Goal: Task Accomplishment & Management: Manage account settings

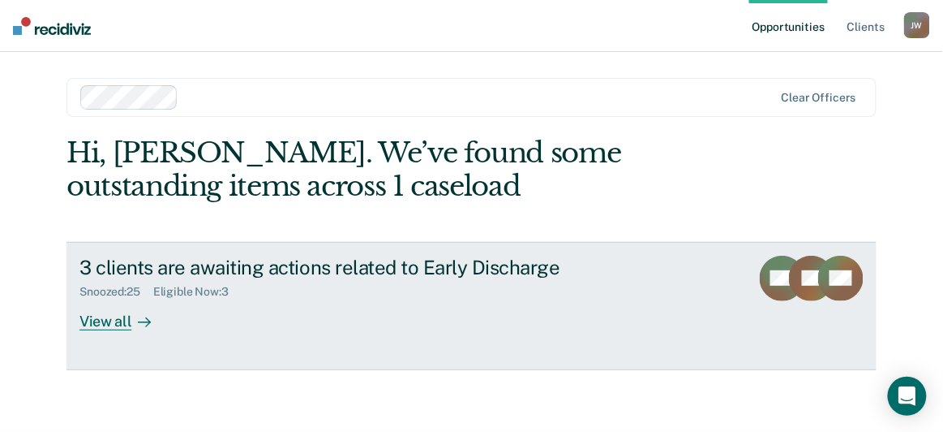
click at [113, 316] on div "View all" at bounding box center [125, 315] width 91 height 32
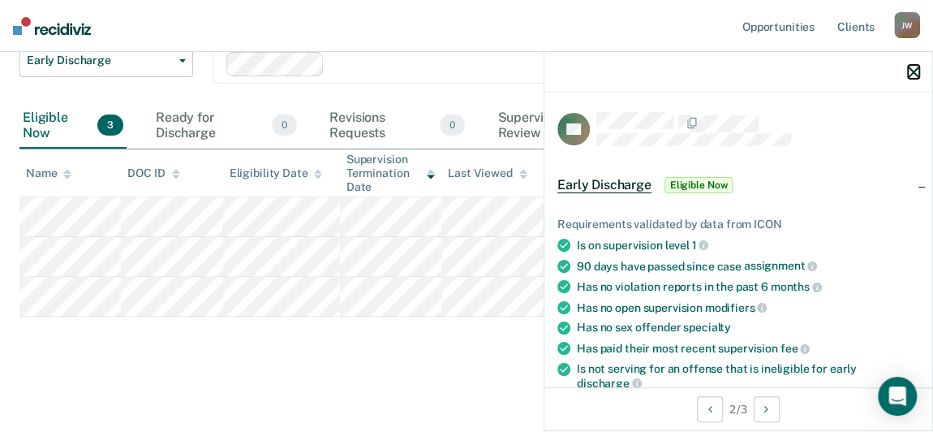
click at [910, 73] on icon "button" at bounding box center [913, 72] width 11 height 11
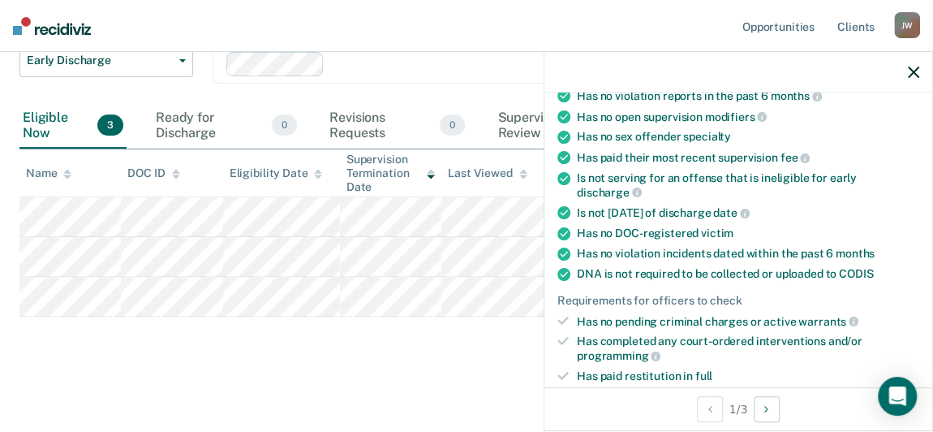
scroll to position [294, 0]
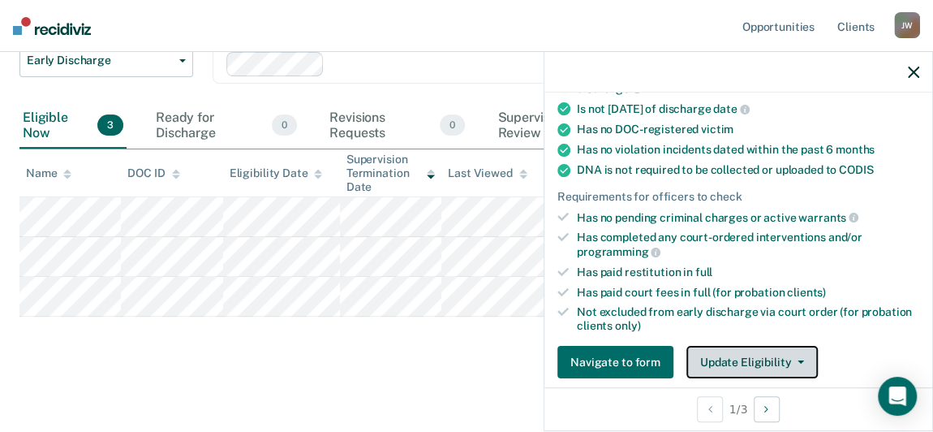
click at [736, 350] on button "Update Eligibility" at bounding box center [751, 362] width 131 height 32
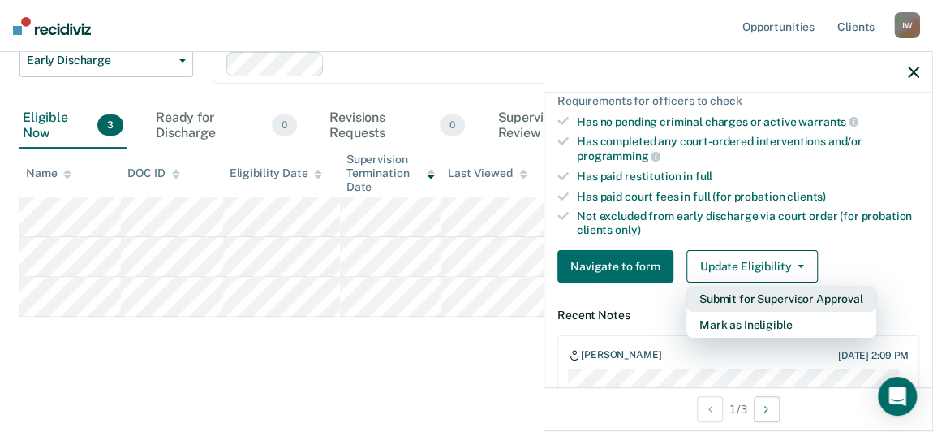
scroll to position [456, 0]
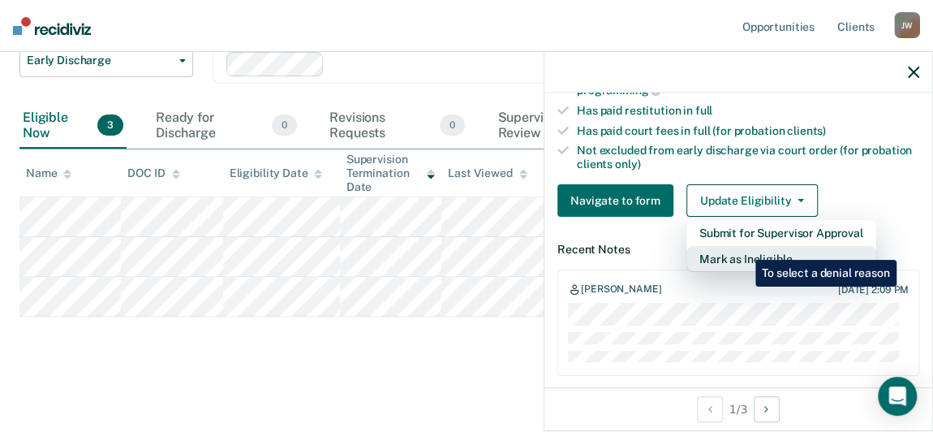
click at [743, 247] on button "Mark as Ineligible" at bounding box center [781, 259] width 190 height 26
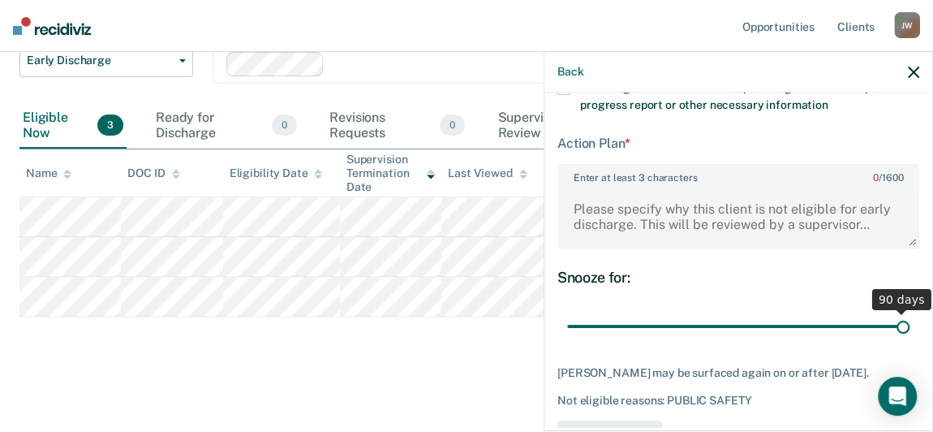
drag, startPoint x: 679, startPoint y: 321, endPoint x: 907, endPoint y: 315, distance: 228.1
type input "90"
click at [907, 315] on input "range" at bounding box center [738, 326] width 342 height 28
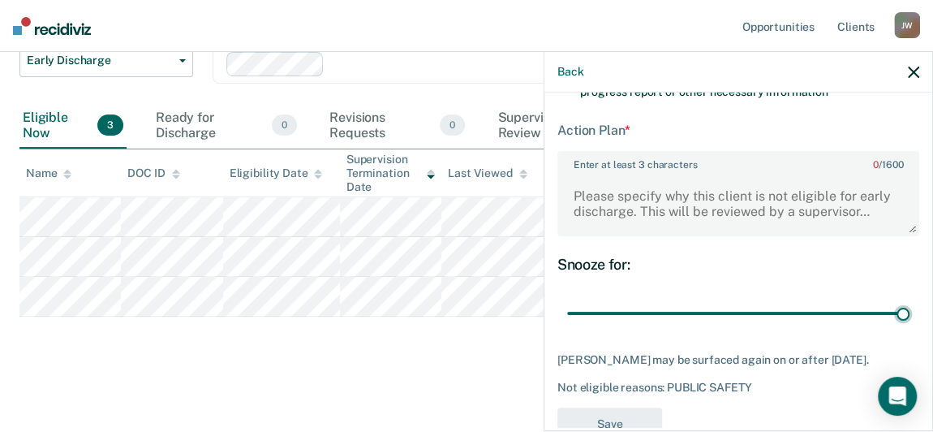
scroll to position [446, 0]
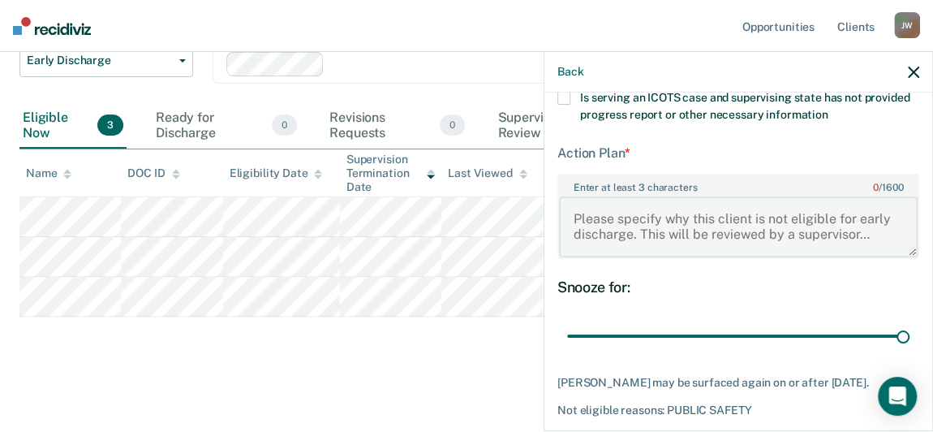
click at [660, 231] on textarea "Enter at least 3 characters 0 / 1600" at bounding box center [738, 226] width 359 height 60
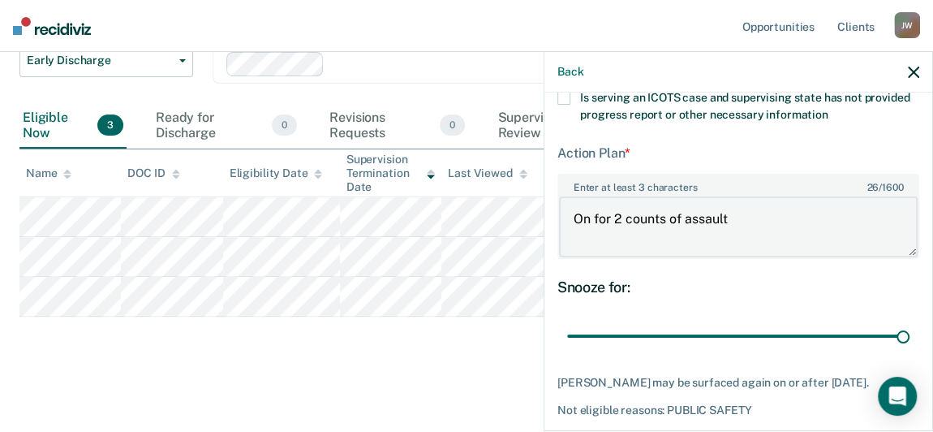
scroll to position [520, 0]
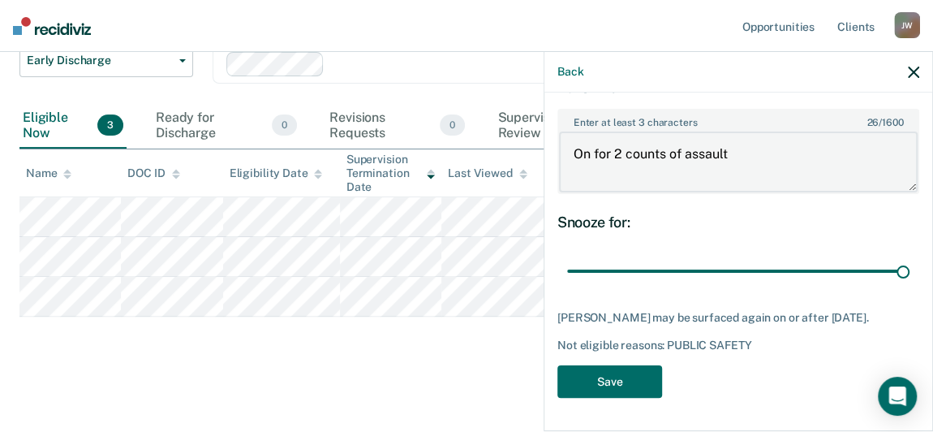
type textarea "On for 2 counts of assault"
click at [606, 375] on button "Save" at bounding box center [609, 381] width 105 height 33
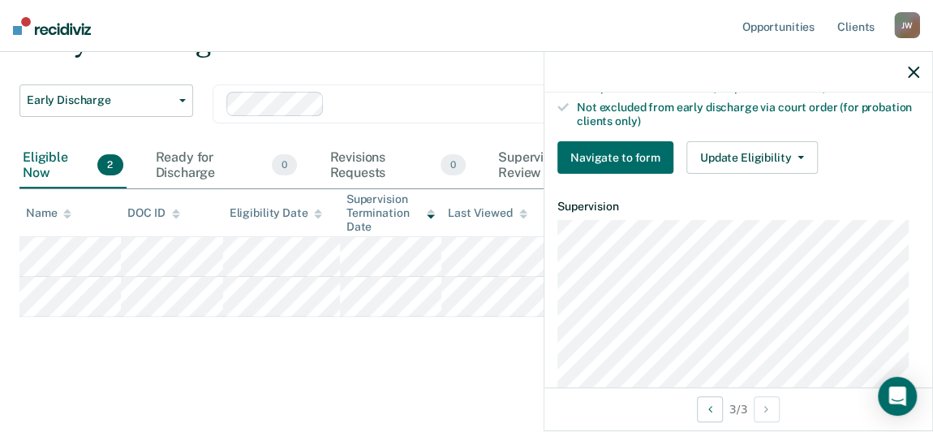
scroll to position [516, 0]
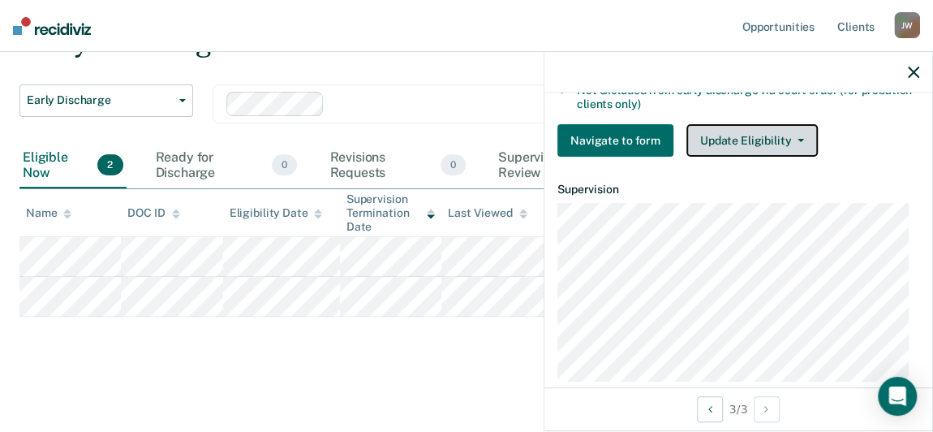
click at [742, 140] on button "Update Eligibility" at bounding box center [751, 140] width 131 height 32
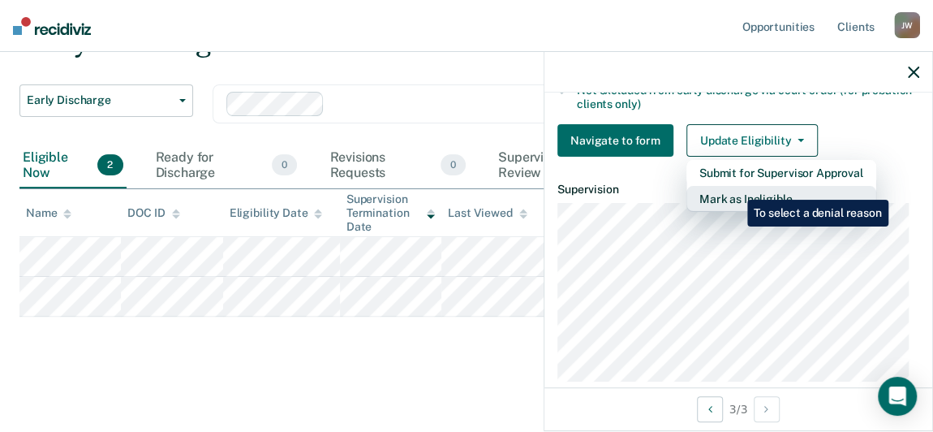
click at [735, 187] on button "Mark as Ineligible" at bounding box center [781, 199] width 190 height 26
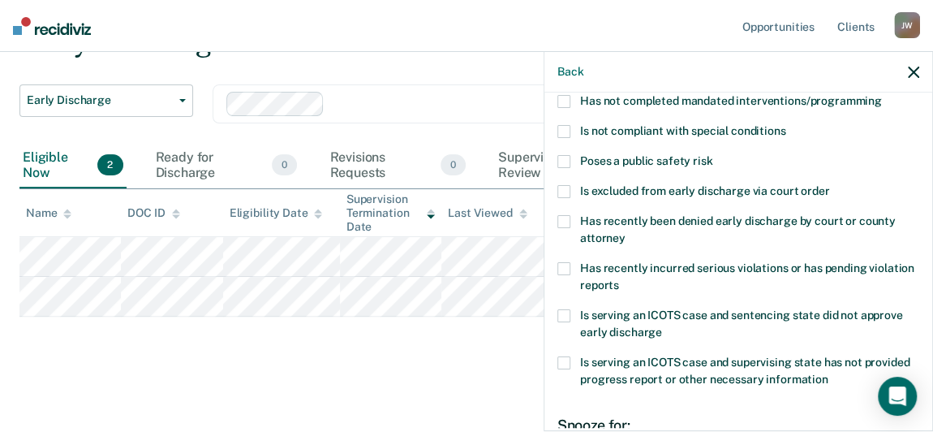
scroll to position [160, 0]
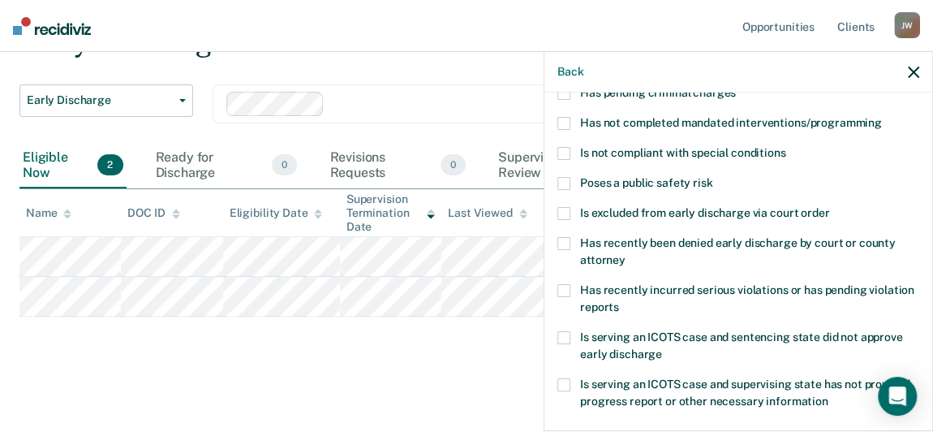
click at [566, 150] on span at bounding box center [563, 153] width 13 height 13
click at [785, 147] on input "Is not compliant with special conditions" at bounding box center [785, 147] width 0 height 0
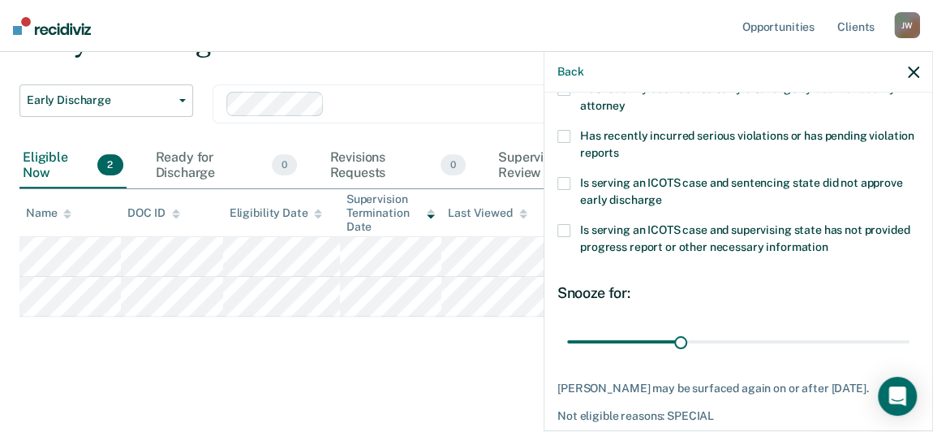
scroll to position [380, 0]
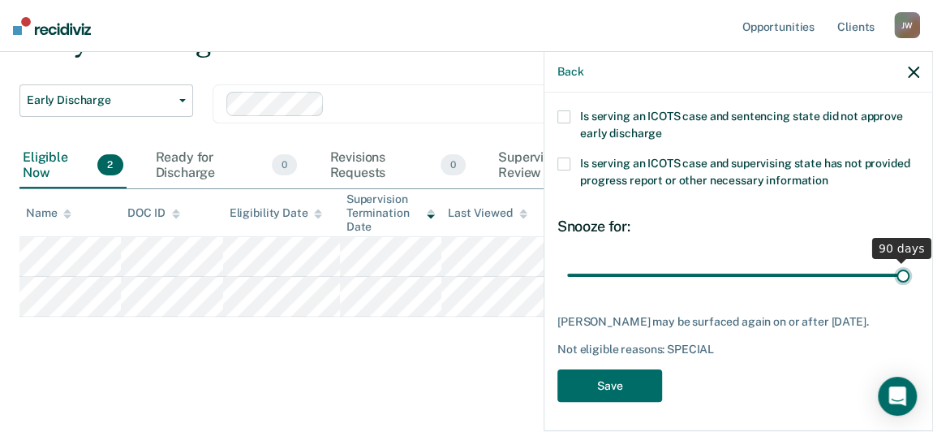
drag, startPoint x: 673, startPoint y: 266, endPoint x: 906, endPoint y: 273, distance: 233.7
type input "90"
click at [906, 273] on input "range" at bounding box center [738, 274] width 342 height 28
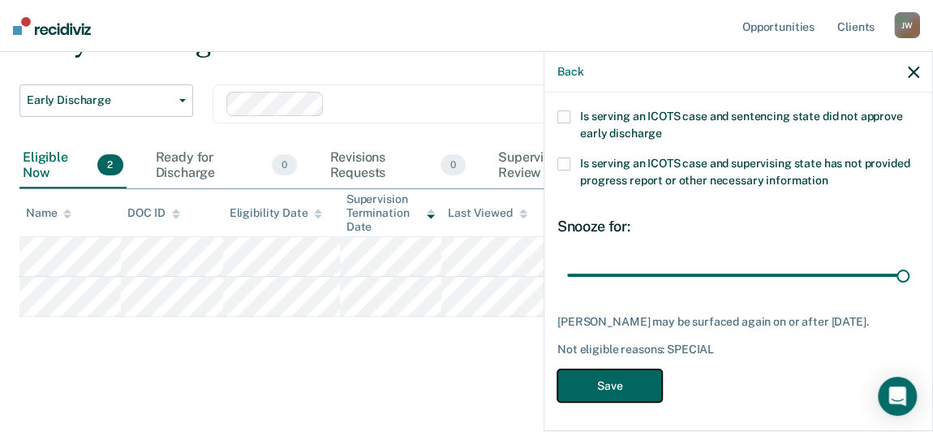
click at [622, 371] on button "Save" at bounding box center [609, 385] width 105 height 33
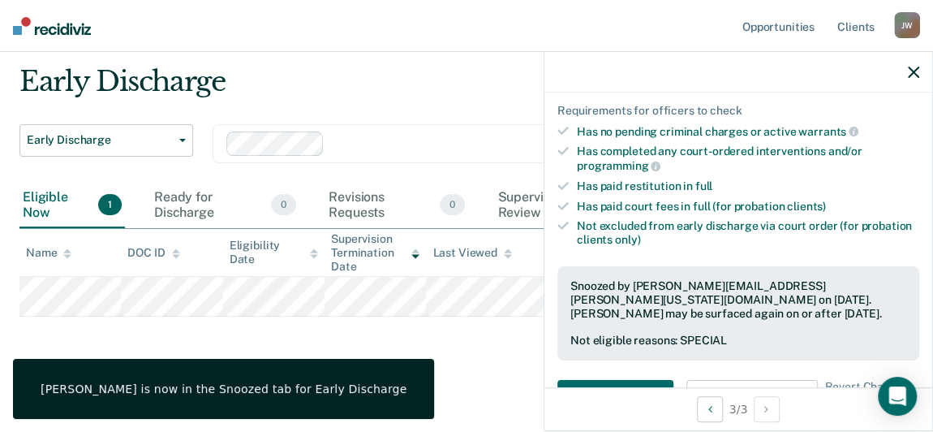
click at [384, 37] on nav "Opportunities Client s [PERSON_NAME] [PERSON_NAME] Profile How it works Log Out" at bounding box center [466, 26] width 933 height 52
